Goal: Task Accomplishment & Management: Manage account settings

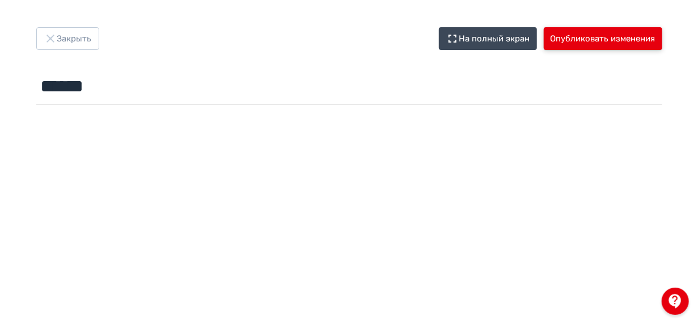
click at [595, 40] on button "Опубликовать изменения" at bounding box center [603, 38] width 119 height 23
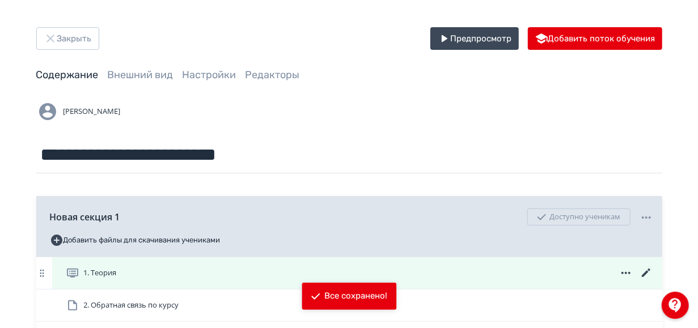
click at [647, 275] on icon at bounding box center [647, 274] width 14 height 14
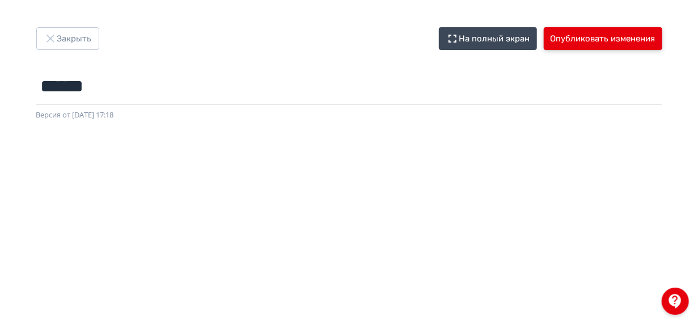
click at [623, 41] on button "Опубликовать изменения" at bounding box center [603, 38] width 119 height 23
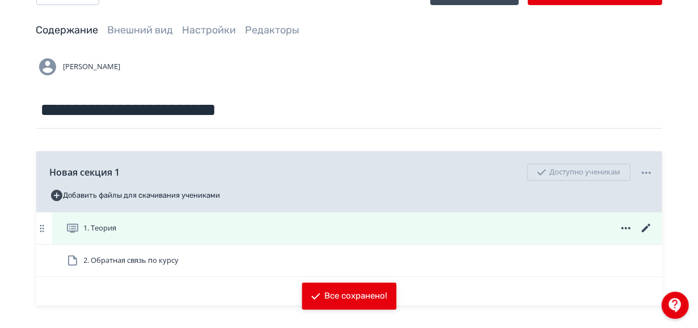
click at [642, 229] on icon at bounding box center [647, 229] width 14 height 14
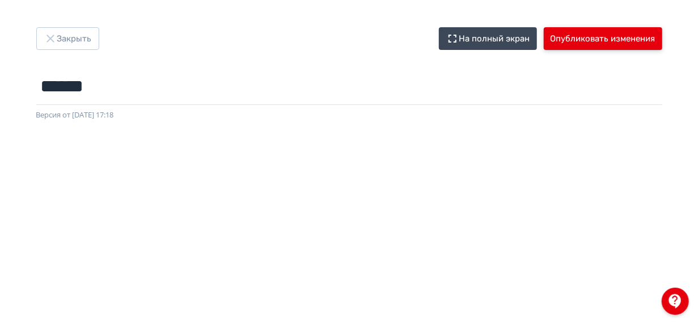
click at [618, 34] on button "Опубликовать изменения" at bounding box center [603, 38] width 119 height 23
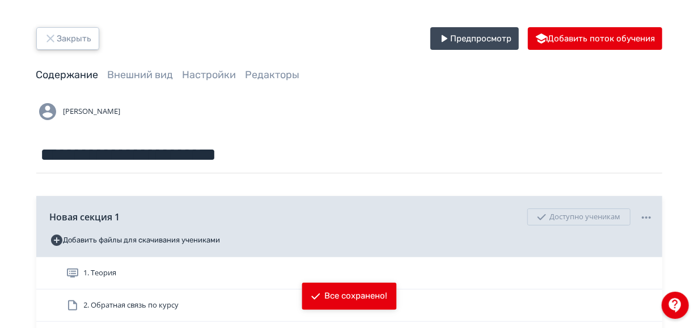
click at [79, 40] on button "Закрыть" at bounding box center [67, 38] width 63 height 23
